Goal: Task Accomplishment & Management: Use online tool/utility

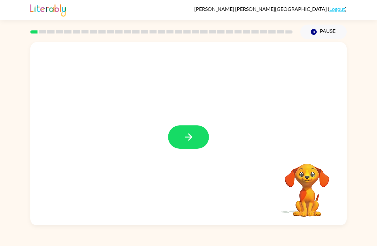
click at [208, 135] on button "button" at bounding box center [188, 136] width 41 height 23
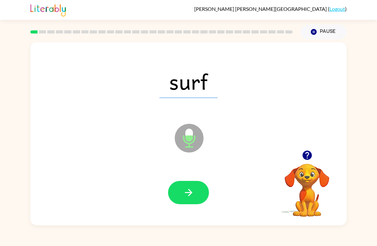
click at [192, 188] on icon "button" at bounding box center [188, 192] width 11 height 11
click at [198, 193] on button "button" at bounding box center [188, 192] width 41 height 23
click at [188, 202] on button "button" at bounding box center [188, 192] width 41 height 23
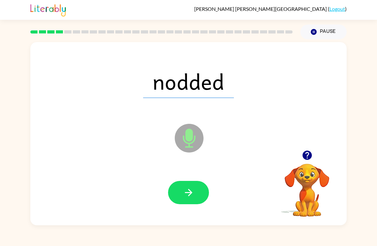
click at [192, 204] on button "button" at bounding box center [188, 192] width 41 height 23
click at [191, 191] on icon "button" at bounding box center [188, 192] width 11 height 11
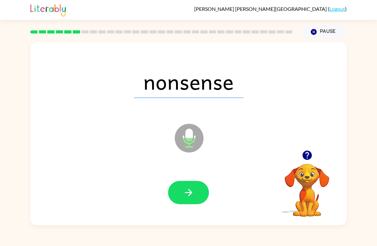
click at [194, 201] on button "button" at bounding box center [188, 192] width 41 height 23
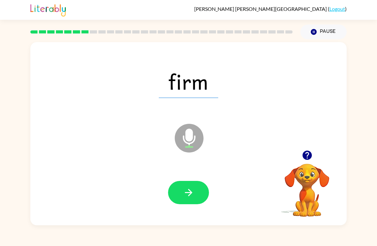
click at [199, 199] on button "button" at bounding box center [188, 192] width 41 height 23
click at [199, 187] on button "button" at bounding box center [188, 192] width 41 height 23
click at [192, 199] on button "button" at bounding box center [188, 192] width 41 height 23
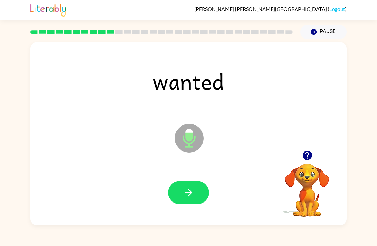
click at [181, 208] on div at bounding box center [188, 193] width 303 height 53
click at [192, 194] on icon "button" at bounding box center [188, 192] width 11 height 11
click at [185, 204] on button "button" at bounding box center [188, 192] width 41 height 23
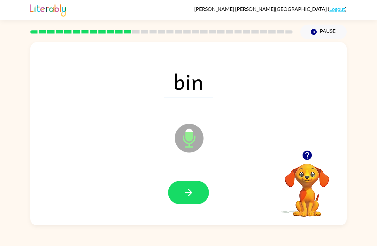
click at [195, 202] on button "button" at bounding box center [188, 192] width 41 height 23
click at [199, 195] on button "button" at bounding box center [188, 192] width 41 height 23
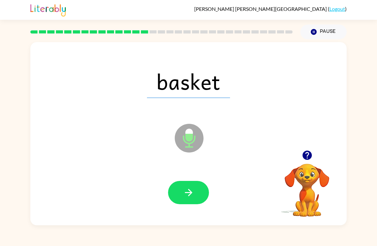
click at [193, 200] on button "button" at bounding box center [188, 192] width 41 height 23
click at [191, 198] on icon "button" at bounding box center [188, 192] width 11 height 11
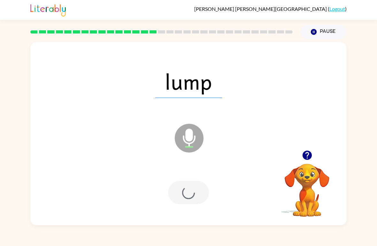
click at [187, 212] on div at bounding box center [188, 193] width 303 height 53
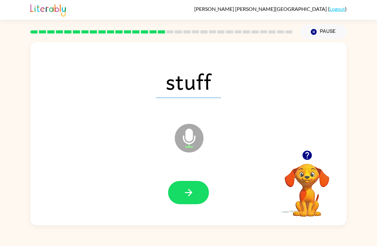
click at [198, 194] on button "button" at bounding box center [188, 192] width 41 height 23
click at [199, 190] on button "button" at bounding box center [188, 192] width 41 height 23
click at [192, 193] on icon "button" at bounding box center [188, 192] width 11 height 11
click at [194, 188] on icon "button" at bounding box center [188, 192] width 11 height 11
click at [189, 220] on div "wave Microphone The Microphone is here when it is your turn to talk" at bounding box center [188, 133] width 316 height 183
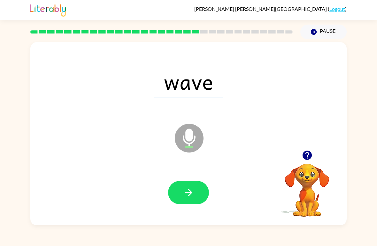
click at [171, 215] on div at bounding box center [188, 193] width 303 height 53
click at [176, 197] on button "button" at bounding box center [188, 192] width 41 height 23
click at [196, 198] on button "button" at bounding box center [188, 192] width 41 height 23
click at [189, 203] on button "button" at bounding box center [188, 192] width 41 height 23
click at [200, 191] on button "button" at bounding box center [188, 192] width 41 height 23
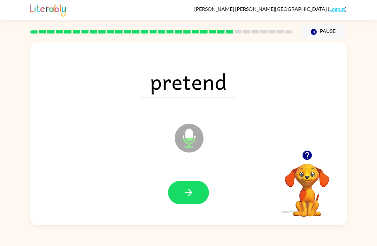
click at [195, 208] on div at bounding box center [188, 193] width 303 height 53
click at [183, 190] on icon "button" at bounding box center [188, 192] width 11 height 11
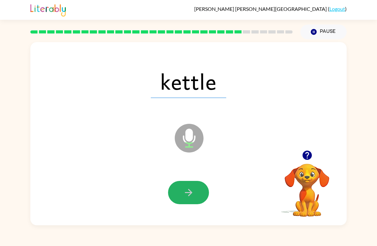
click at [196, 202] on button "button" at bounding box center [188, 192] width 41 height 23
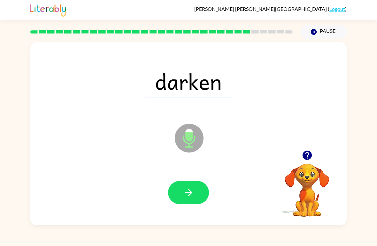
click at [194, 187] on icon "button" at bounding box center [188, 192] width 11 height 11
click at [191, 194] on icon "button" at bounding box center [187, 192] width 7 height 7
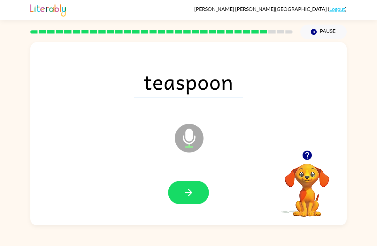
click at [186, 191] on icon "button" at bounding box center [188, 192] width 11 height 11
click at [179, 199] on button "button" at bounding box center [188, 192] width 41 height 23
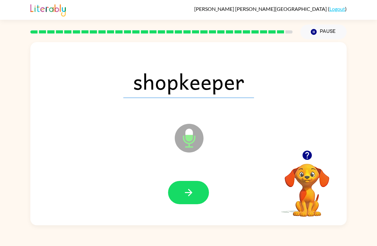
click at [189, 188] on icon "button" at bounding box center [188, 192] width 11 height 11
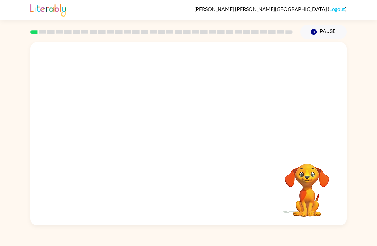
click at [304, 179] on video "Your browser must support playing .mp4 files to use Literably. Please try using…" at bounding box center [307, 186] width 64 height 64
click at [269, 65] on video "Your browser must support playing .mp4 files to use Literably. Please try using…" at bounding box center [188, 96] width 316 height 108
click at [192, 124] on div at bounding box center [188, 133] width 316 height 183
click at [194, 129] on button "button" at bounding box center [188, 136] width 41 height 23
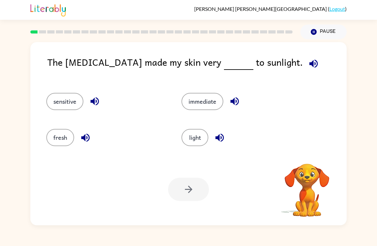
click at [308, 66] on icon "button" at bounding box center [313, 63] width 11 height 11
click at [309, 63] on icon "button" at bounding box center [313, 63] width 8 height 8
click at [309, 66] on icon "button" at bounding box center [313, 63] width 8 height 8
click at [309, 65] on icon "button" at bounding box center [313, 63] width 8 height 8
click at [94, 100] on icon "button" at bounding box center [94, 101] width 8 height 8
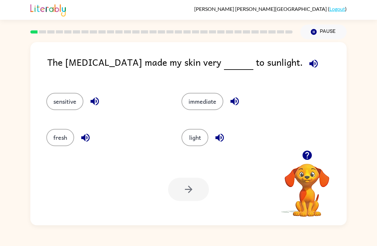
click at [90, 135] on icon "button" at bounding box center [85, 137] width 11 height 11
click at [226, 103] on button "button" at bounding box center [234, 101] width 16 height 16
click at [238, 103] on icon "button" at bounding box center [234, 101] width 8 height 8
click at [217, 146] on button "button" at bounding box center [219, 138] width 16 height 16
click at [199, 140] on button "light" at bounding box center [194, 137] width 27 height 17
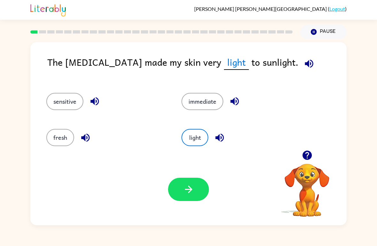
click at [304, 66] on icon "button" at bounding box center [308, 63] width 8 height 8
click at [203, 102] on button "immediate" at bounding box center [202, 101] width 42 height 17
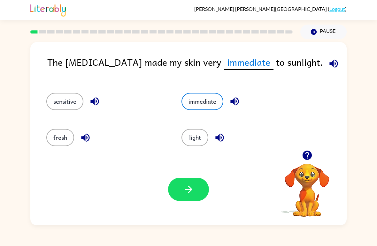
click at [70, 137] on button "fresh" at bounding box center [60, 137] width 28 height 17
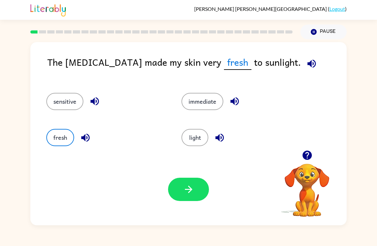
click at [187, 178] on button "button" at bounding box center [188, 189] width 41 height 23
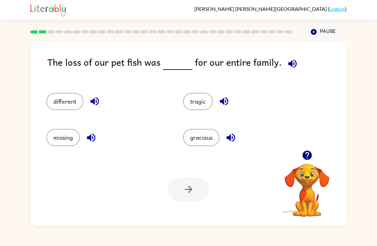
click at [287, 61] on icon "button" at bounding box center [292, 63] width 11 height 11
click at [71, 100] on button "different" at bounding box center [64, 101] width 37 height 17
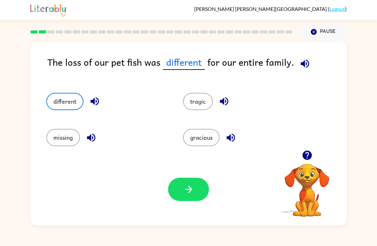
click at [207, 110] on button "tragic" at bounding box center [198, 101] width 30 height 17
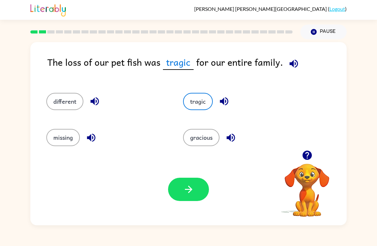
click at [67, 146] on button "missing" at bounding box center [63, 137] width 34 height 17
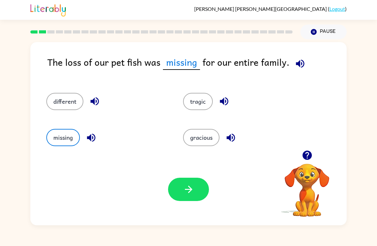
click at [67, 146] on button "missing" at bounding box center [63, 137] width 34 height 17
click at [210, 138] on button "gracious" at bounding box center [201, 137] width 36 height 17
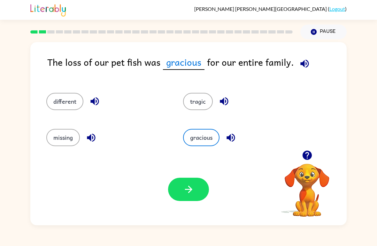
click at [71, 108] on button "different" at bounding box center [64, 101] width 37 height 17
click at [67, 142] on button "missing" at bounding box center [63, 137] width 34 height 17
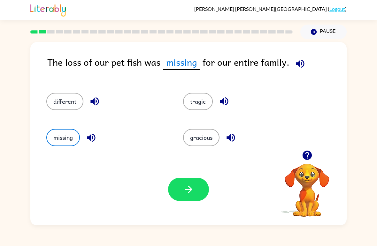
click at [190, 186] on icon "button" at bounding box center [188, 189] width 11 height 11
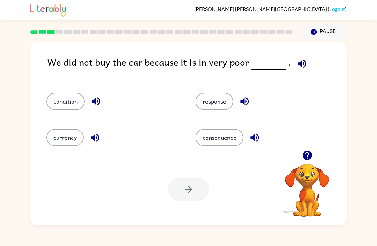
click at [71, 110] on button "condition" at bounding box center [65, 101] width 38 height 17
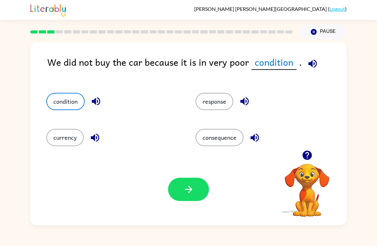
click at [182, 196] on button "button" at bounding box center [188, 189] width 41 height 23
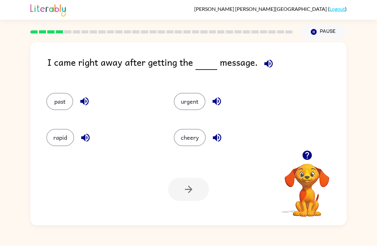
click at [268, 64] on icon "button" at bounding box center [268, 63] width 8 height 8
click at [58, 105] on button "past" at bounding box center [59, 101] width 27 height 17
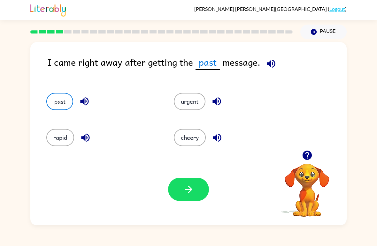
click at [185, 187] on icon "button" at bounding box center [188, 189] width 11 height 11
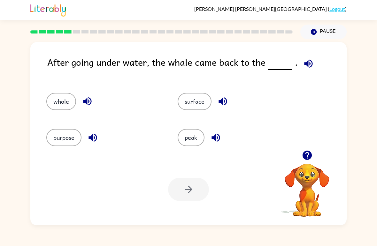
click at [300, 68] on button "button" at bounding box center [308, 64] width 16 height 16
click at [55, 101] on button "whole" at bounding box center [61, 101] width 30 height 17
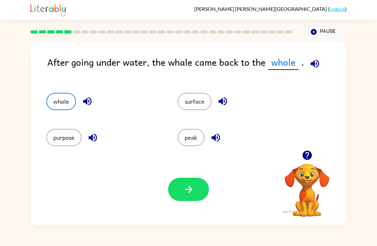
click at [199, 188] on button "button" at bounding box center [188, 189] width 41 height 23
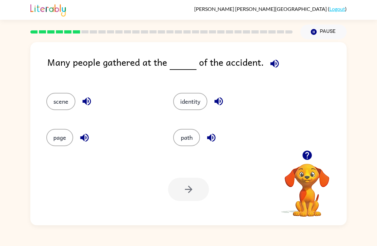
click at [64, 101] on button "scene" at bounding box center [60, 101] width 29 height 17
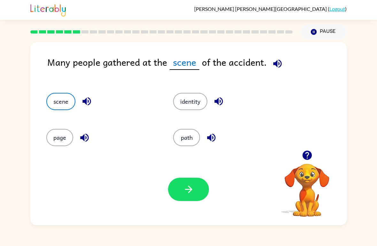
click at [196, 98] on button "identity" at bounding box center [190, 101] width 34 height 17
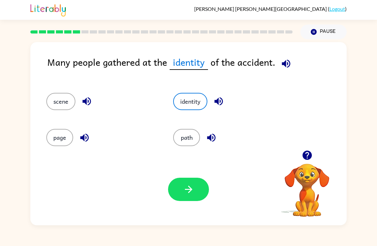
click at [175, 206] on div "Your browser must support playing .mp4 files to use Literably. Please try using…" at bounding box center [188, 190] width 316 height 72
click at [187, 195] on icon "button" at bounding box center [188, 189] width 11 height 11
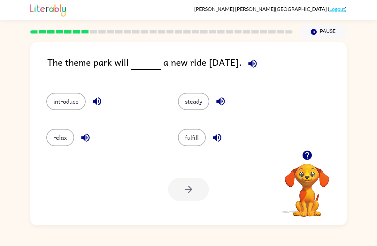
click at [65, 96] on button "introduce" at bounding box center [65, 101] width 39 height 17
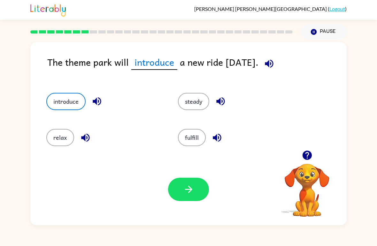
click at [189, 195] on icon "button" at bounding box center [188, 189] width 11 height 11
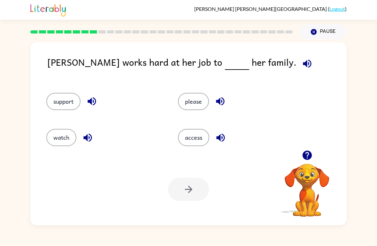
click at [299, 58] on button "button" at bounding box center [307, 64] width 16 height 16
click at [73, 135] on button "watch" at bounding box center [61, 137] width 30 height 17
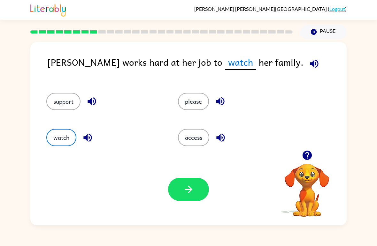
click at [199, 185] on button "button" at bounding box center [188, 189] width 41 height 23
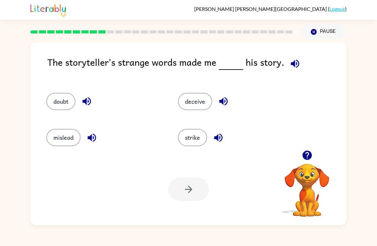
click at [295, 65] on icon "button" at bounding box center [294, 63] width 11 height 11
click at [297, 64] on icon "button" at bounding box center [294, 63] width 8 height 8
click at [297, 66] on icon "button" at bounding box center [294, 63] width 8 height 8
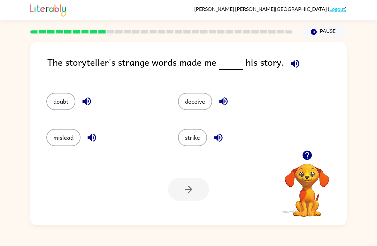
click at [296, 66] on icon "button" at bounding box center [294, 63] width 8 height 8
click at [298, 65] on icon "button" at bounding box center [294, 63] width 11 height 11
click at [294, 65] on icon "button" at bounding box center [294, 63] width 11 height 11
click at [294, 62] on icon "button" at bounding box center [294, 63] width 11 height 11
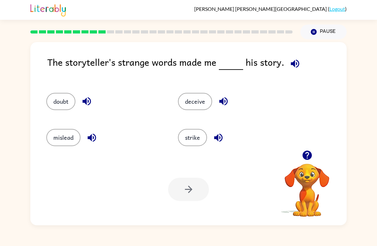
click at [294, 62] on icon "button" at bounding box center [294, 63] width 11 height 11
click at [298, 63] on icon "button" at bounding box center [294, 63] width 11 height 11
click at [298, 62] on icon "button" at bounding box center [294, 63] width 11 height 11
click at [295, 64] on icon "button" at bounding box center [294, 63] width 11 height 11
click at [295, 64] on icon "button" at bounding box center [294, 63] width 8 height 8
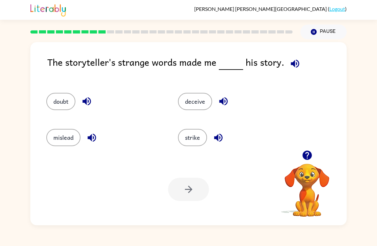
click at [293, 66] on icon "button" at bounding box center [294, 63] width 11 height 11
click at [193, 110] on button "deceive" at bounding box center [195, 101] width 34 height 17
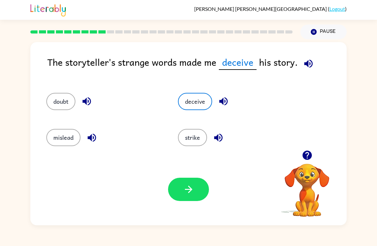
click at [199, 185] on button "button" at bounding box center [188, 189] width 41 height 23
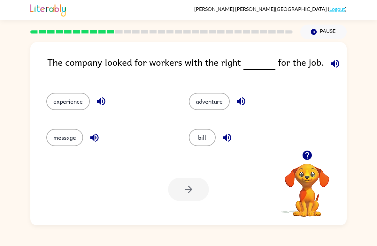
click at [203, 106] on button "adventure" at bounding box center [209, 101] width 41 height 17
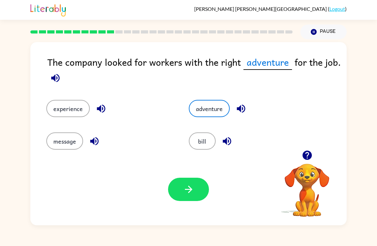
click at [198, 147] on button "bill" at bounding box center [202, 140] width 27 height 17
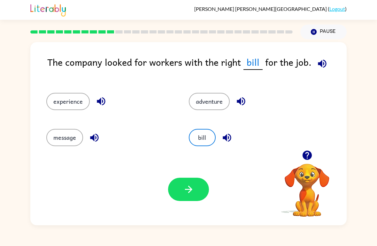
click at [187, 198] on button "button" at bounding box center [188, 189] width 41 height 23
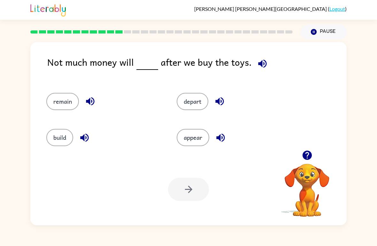
click at [57, 143] on button "build" at bounding box center [59, 137] width 27 height 17
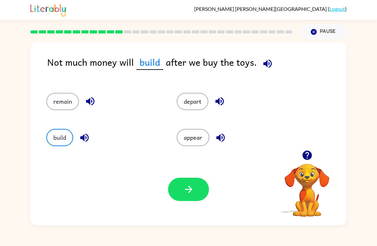
click at [64, 102] on button "remain" at bounding box center [62, 101] width 33 height 17
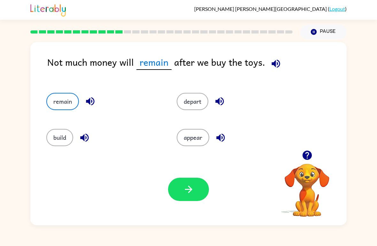
click at [195, 137] on button "appear" at bounding box center [193, 137] width 33 height 17
click at [190, 177] on div "Your browser must support playing .mp4 files to use Literably. Please try using…" at bounding box center [188, 190] width 316 height 72
click at [175, 199] on button "button" at bounding box center [188, 189] width 41 height 23
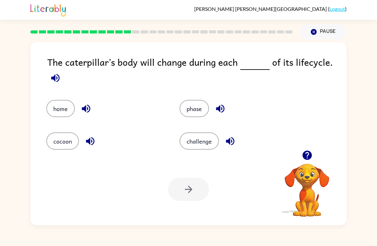
click at [69, 142] on button "cocoon" at bounding box center [62, 140] width 33 height 17
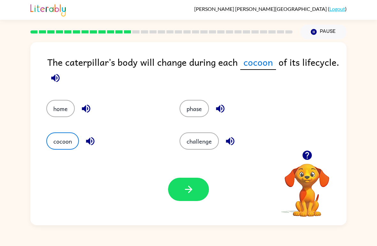
click at [187, 191] on icon "button" at bounding box center [188, 189] width 11 height 11
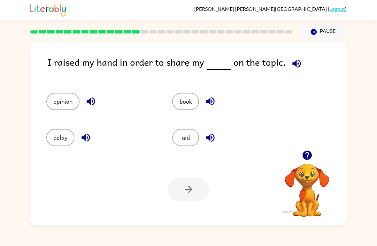
click at [57, 104] on button "opinion" at bounding box center [62, 101] width 33 height 17
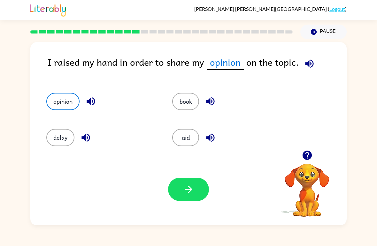
click at [199, 198] on button "button" at bounding box center [188, 189] width 41 height 23
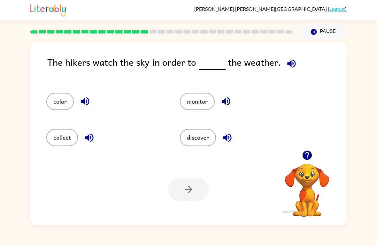
click at [202, 141] on button "discover" at bounding box center [198, 137] width 36 height 17
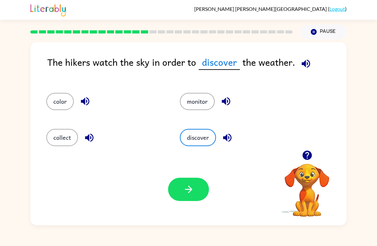
click at [186, 192] on icon "button" at bounding box center [188, 189] width 11 height 11
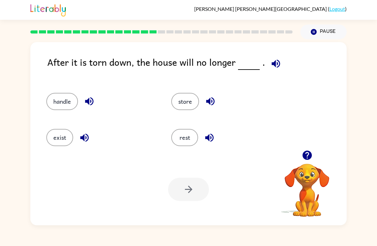
click at [71, 139] on button "exist" at bounding box center [59, 137] width 27 height 17
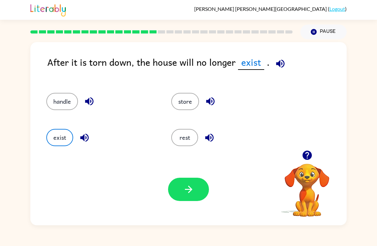
click at [190, 186] on icon "button" at bounding box center [188, 189] width 11 height 11
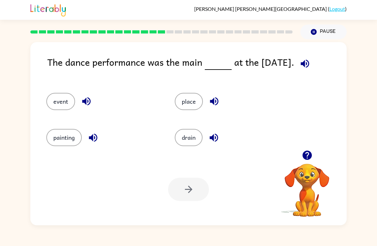
click at [189, 107] on button "place" at bounding box center [189, 101] width 28 height 17
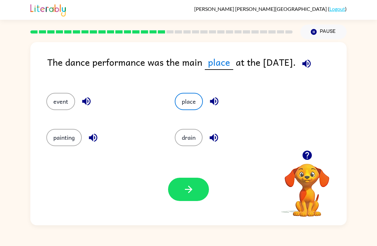
click at [189, 192] on icon "button" at bounding box center [187, 189] width 7 height 7
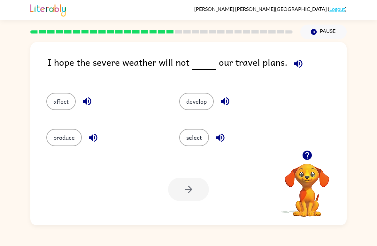
click at [180, 172] on div "Your browser must support playing .mp4 files to use Literably. Please try using…" at bounding box center [188, 190] width 316 height 72
click at [192, 146] on button "select" at bounding box center [194, 137] width 30 height 17
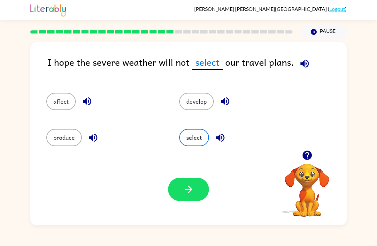
click at [185, 196] on button "button" at bounding box center [188, 189] width 41 height 23
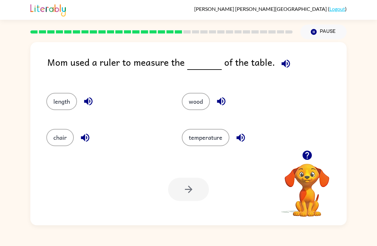
click at [65, 103] on button "length" at bounding box center [61, 101] width 31 height 17
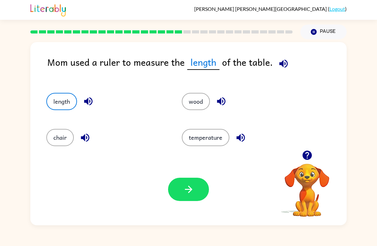
click at [62, 138] on button "chair" at bounding box center [59, 137] width 27 height 17
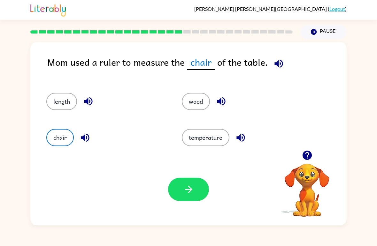
click at [194, 105] on button "wood" at bounding box center [196, 101] width 28 height 17
click at [189, 191] on icon "button" at bounding box center [188, 189] width 11 height 11
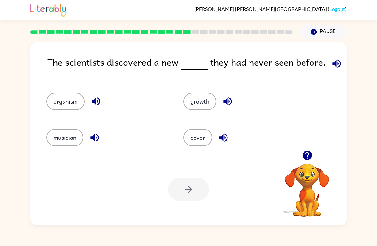
click at [76, 106] on button "organism" at bounding box center [65, 101] width 38 height 17
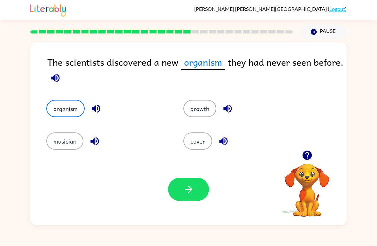
click at [182, 189] on button "button" at bounding box center [188, 189] width 41 height 23
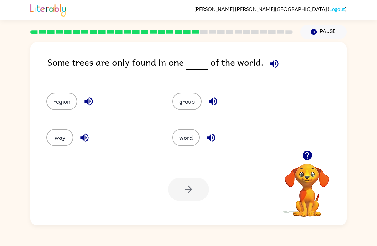
click at [106, 161] on div "Your browser must support playing .mp4 files to use Literably. Please try using…" at bounding box center [188, 190] width 316 height 72
click at [67, 146] on button "way" at bounding box center [59, 137] width 27 height 17
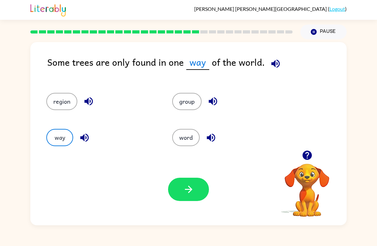
click at [186, 194] on icon "button" at bounding box center [188, 189] width 11 height 11
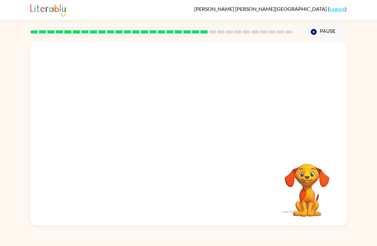
click at [226, 101] on video "Your browser must support playing .mp4 files to use Literably. Please try using…" at bounding box center [188, 96] width 316 height 108
click at [228, 103] on video "Your browser must support playing .mp4 files to use Literably. Please try using…" at bounding box center [188, 96] width 316 height 108
click at [226, 98] on video "Your browser must support playing .mp4 files to use Literably. Please try using…" at bounding box center [188, 96] width 316 height 108
click at [229, 103] on video "Your browser must support playing .mp4 files to use Literably. Please try using…" at bounding box center [188, 96] width 316 height 108
click at [230, 102] on video "Your browser must support playing .mp4 files to use Literably. Please try using…" at bounding box center [188, 96] width 316 height 108
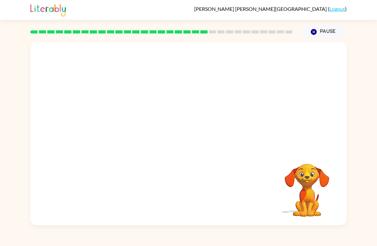
click at [229, 102] on video "Your browser must support playing .mp4 files to use Literably. Please try using…" at bounding box center [188, 96] width 316 height 108
click at [221, 116] on video "Your browser must support playing .mp4 files to use Literably. Please try using…" at bounding box center [188, 96] width 316 height 108
click at [309, 37] on button "Pause Pause" at bounding box center [323, 32] width 46 height 15
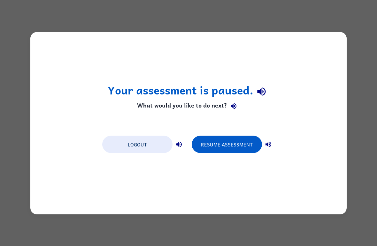
click at [308, 37] on div "Your assessment is paused. What would you like to do next? Logout Resume Assess…" at bounding box center [188, 123] width 316 height 182
click at [147, 152] on button "Logout" at bounding box center [137, 144] width 70 height 17
